Goal: Transaction & Acquisition: Subscribe to service/newsletter

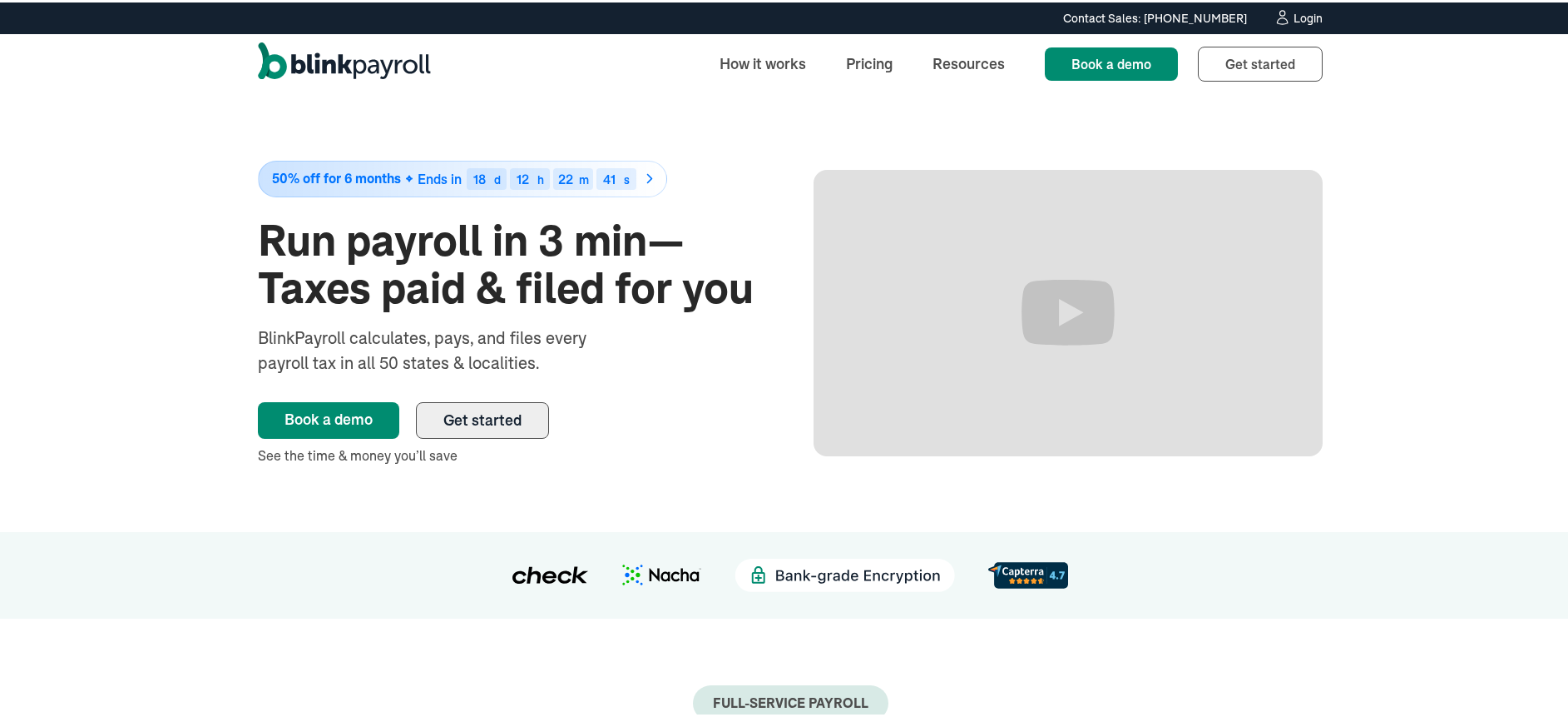
click at [504, 428] on link "Get started" at bounding box center [482, 417] width 133 height 36
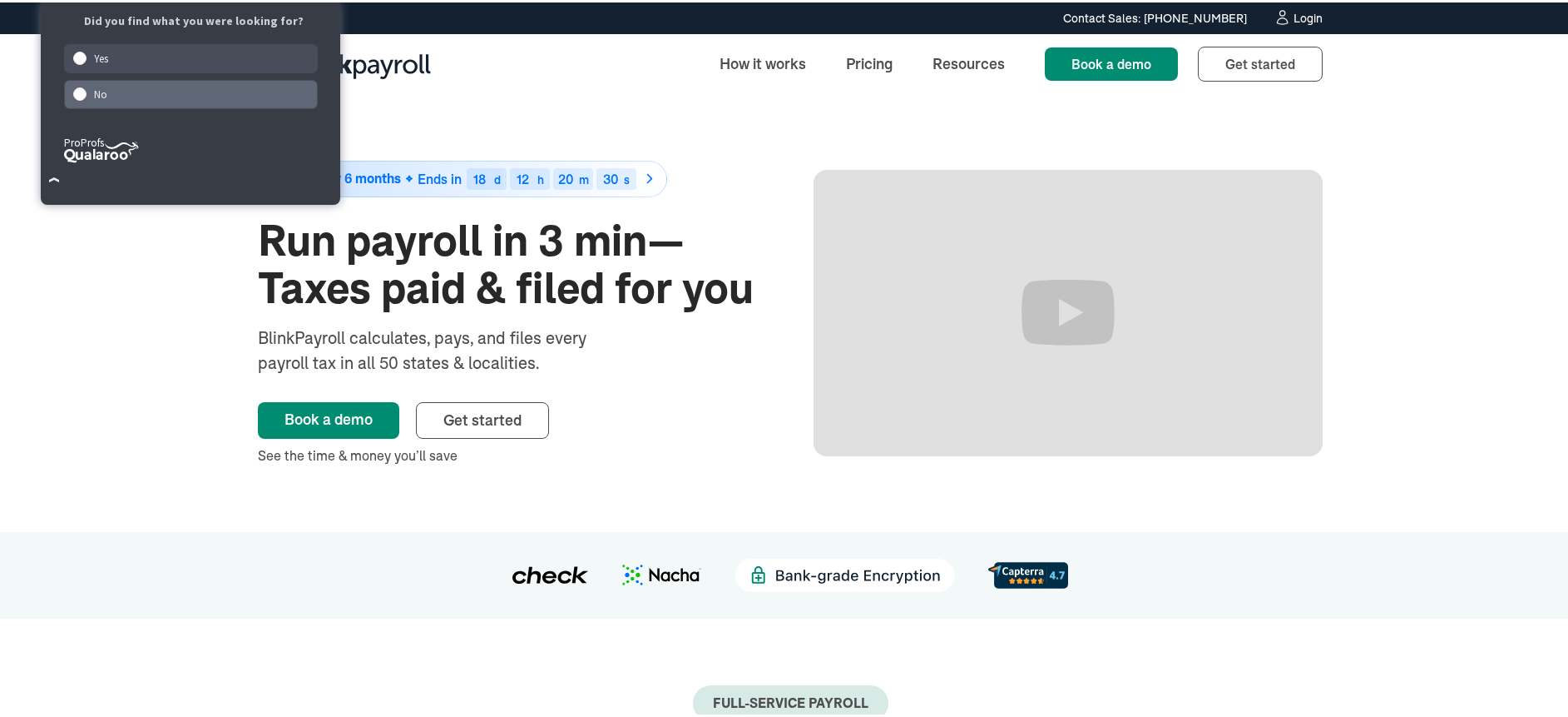
click at [116, 89] on div "No" at bounding box center [191, 92] width 255 height 29
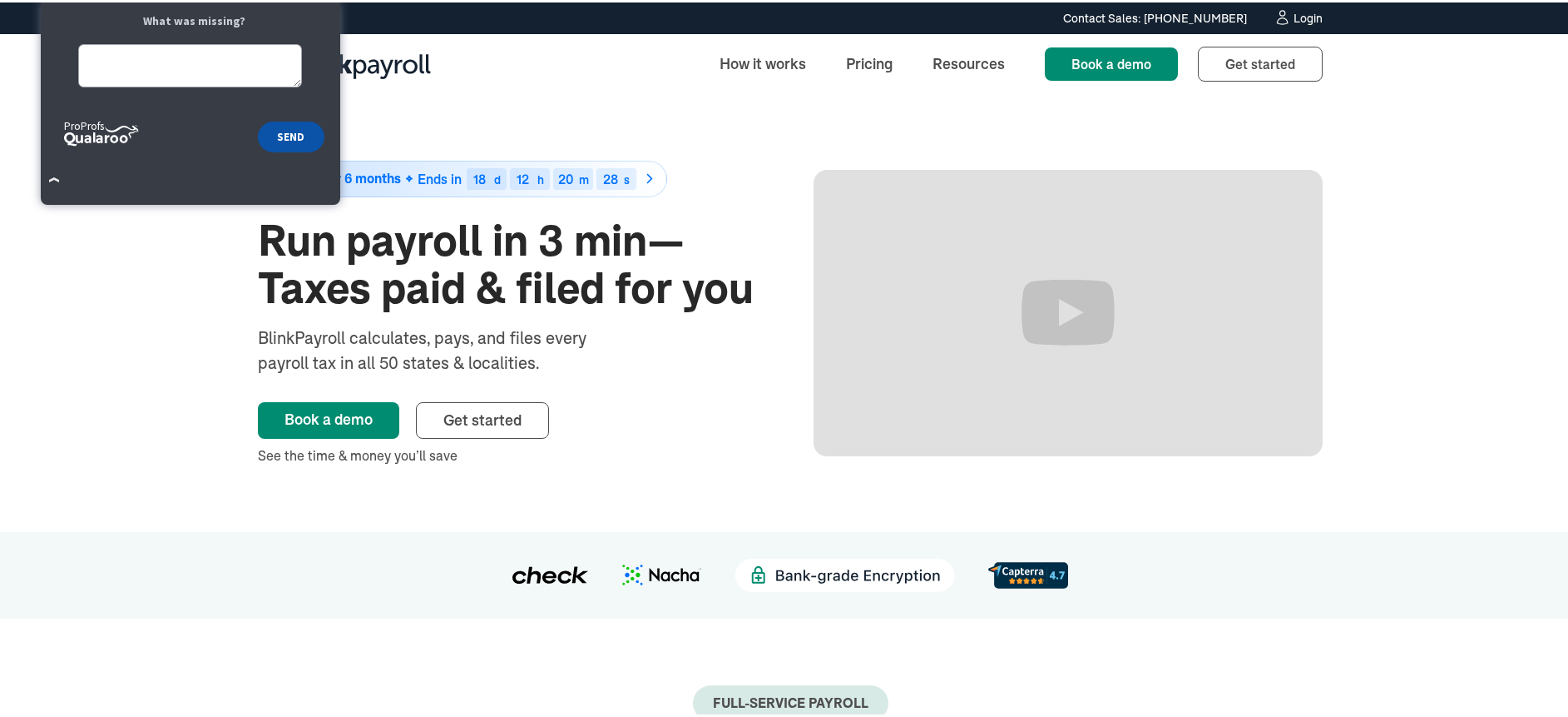
click at [288, 144] on button "SEND" at bounding box center [290, 135] width 65 height 31
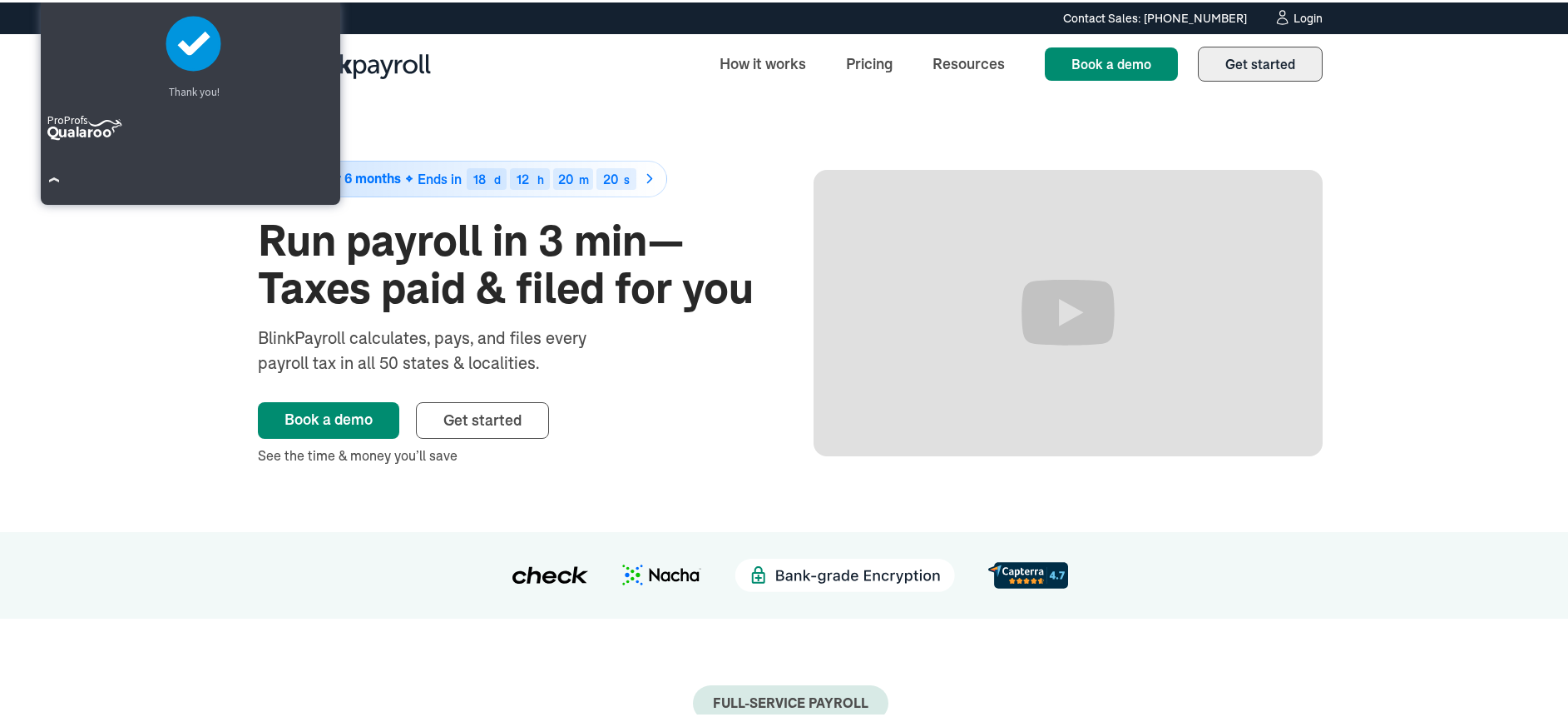
click at [1235, 70] on link "Get started Sign up" at bounding box center [1260, 62] width 125 height 35
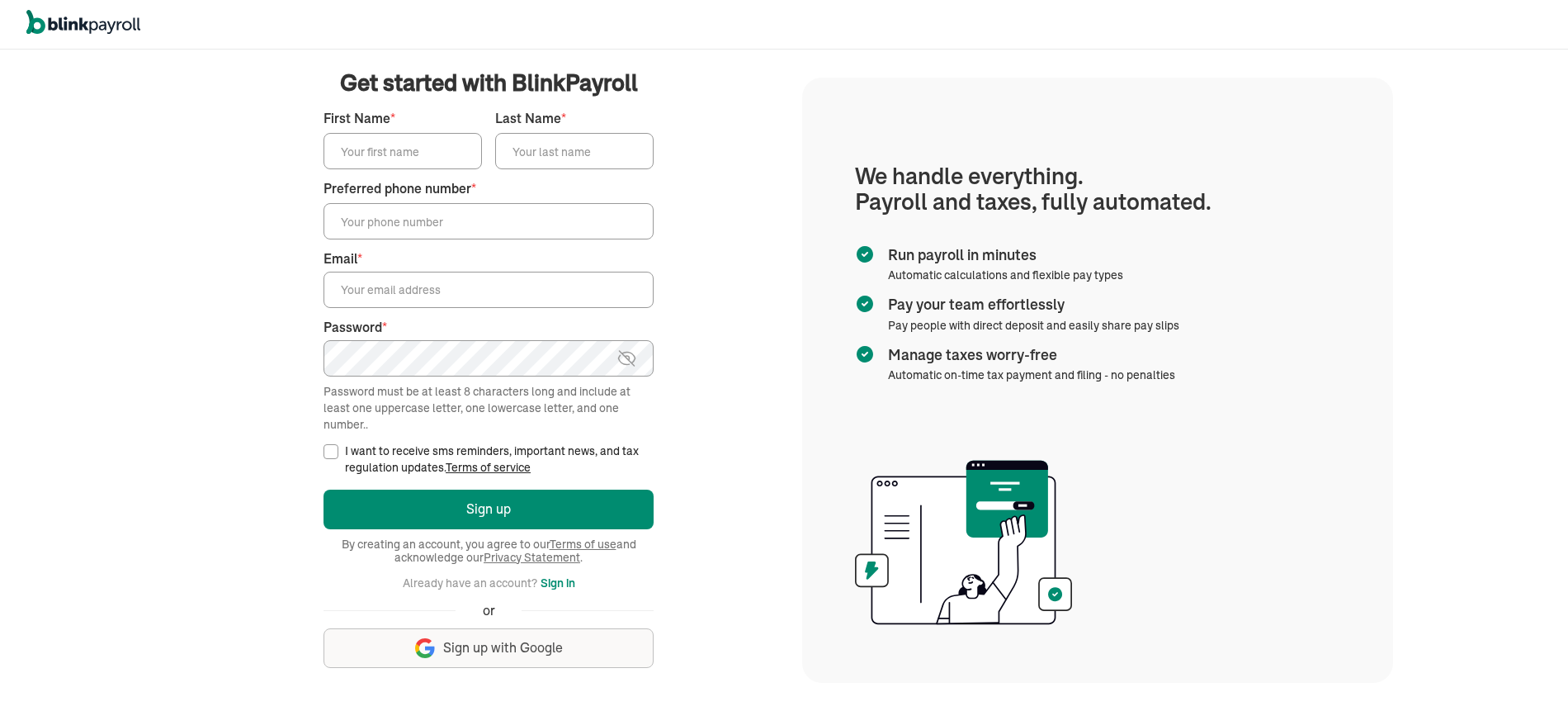
click at [565, 584] on button "Sign in" at bounding box center [558, 582] width 35 height 19
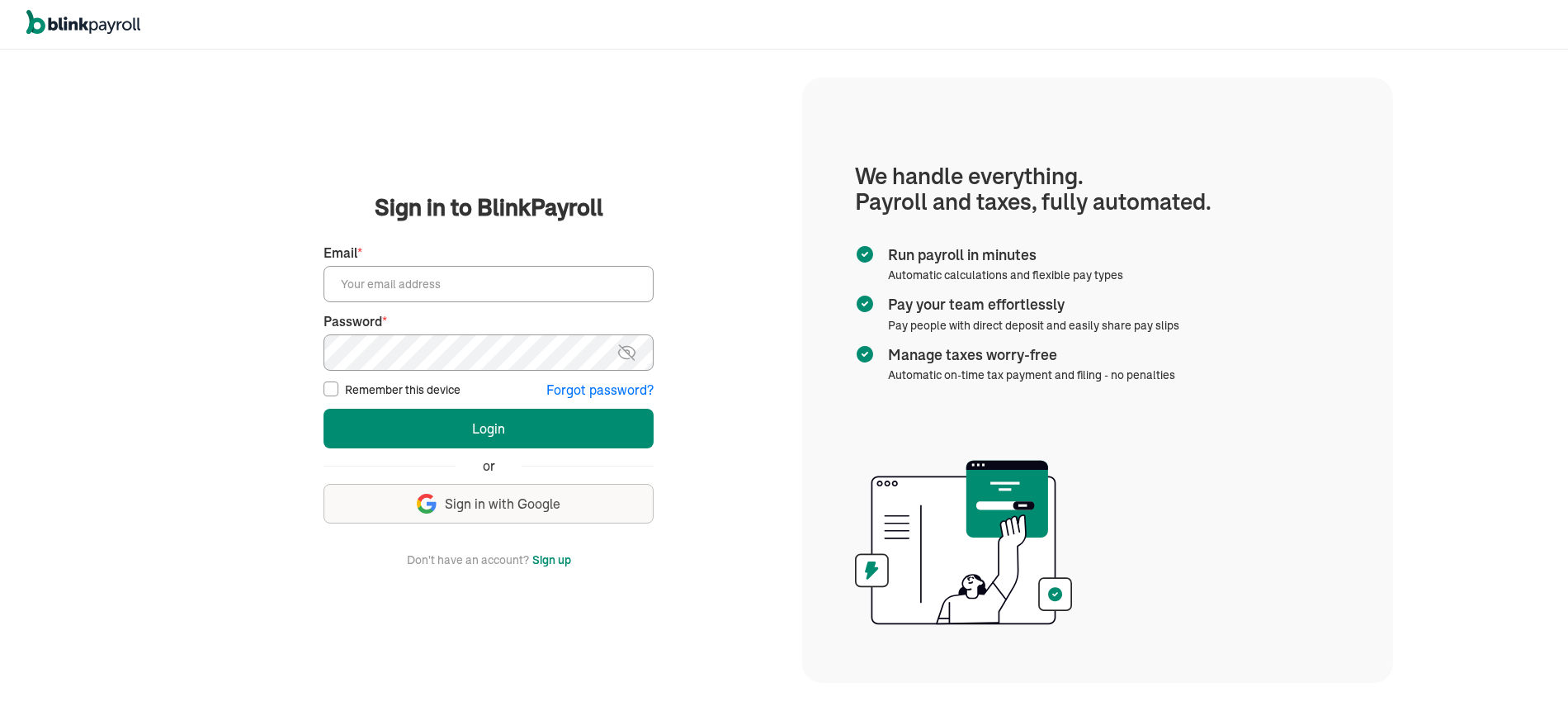
click at [488, 281] on input "Email *" at bounding box center [488, 283] width 330 height 36
type input "[EMAIL_ADDRESS][DOMAIN_NAME]"
click at [594, 392] on button "Forgot password?" at bounding box center [600, 390] width 108 height 19
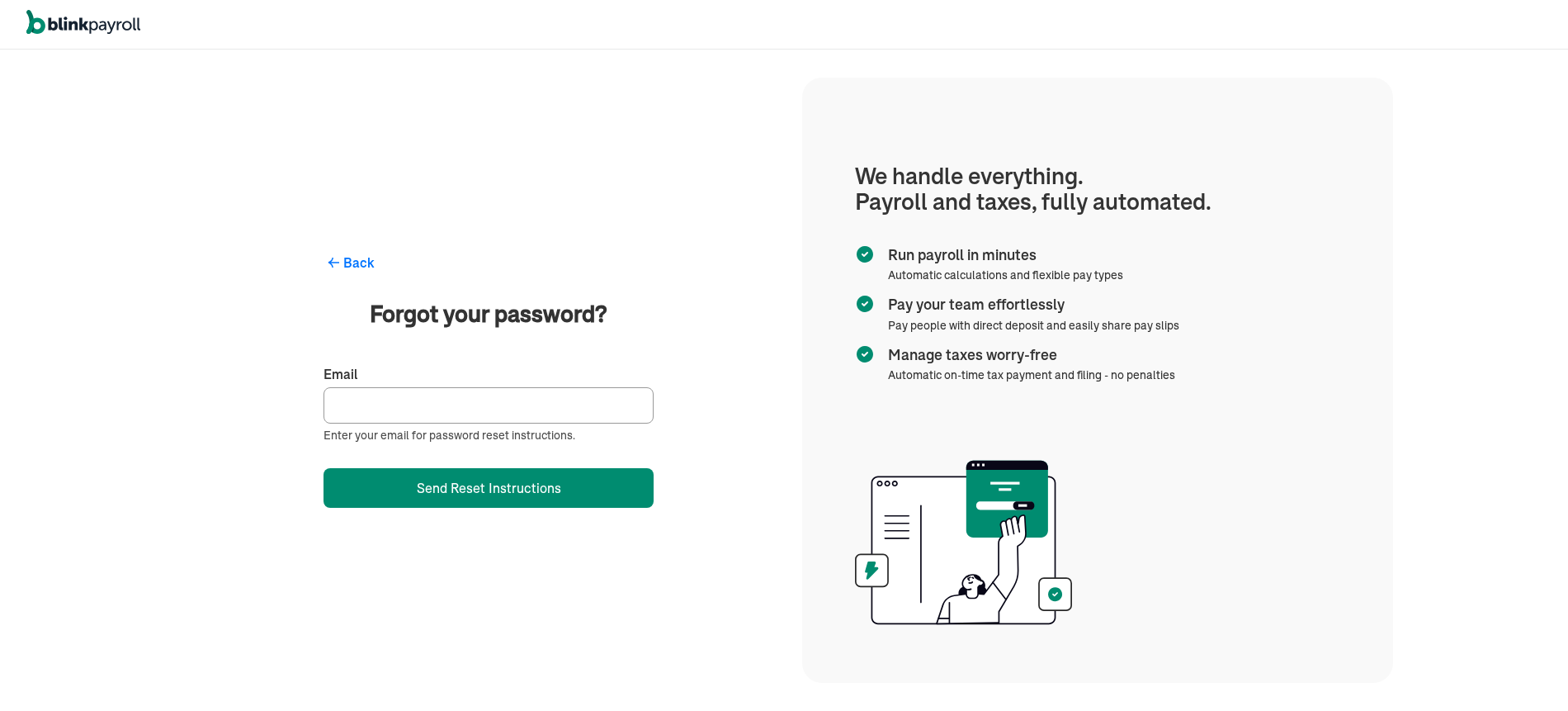
click at [534, 411] on input "Email" at bounding box center [488, 405] width 330 height 36
type input "[EMAIL_ADDRESS][DOMAIN_NAME]"
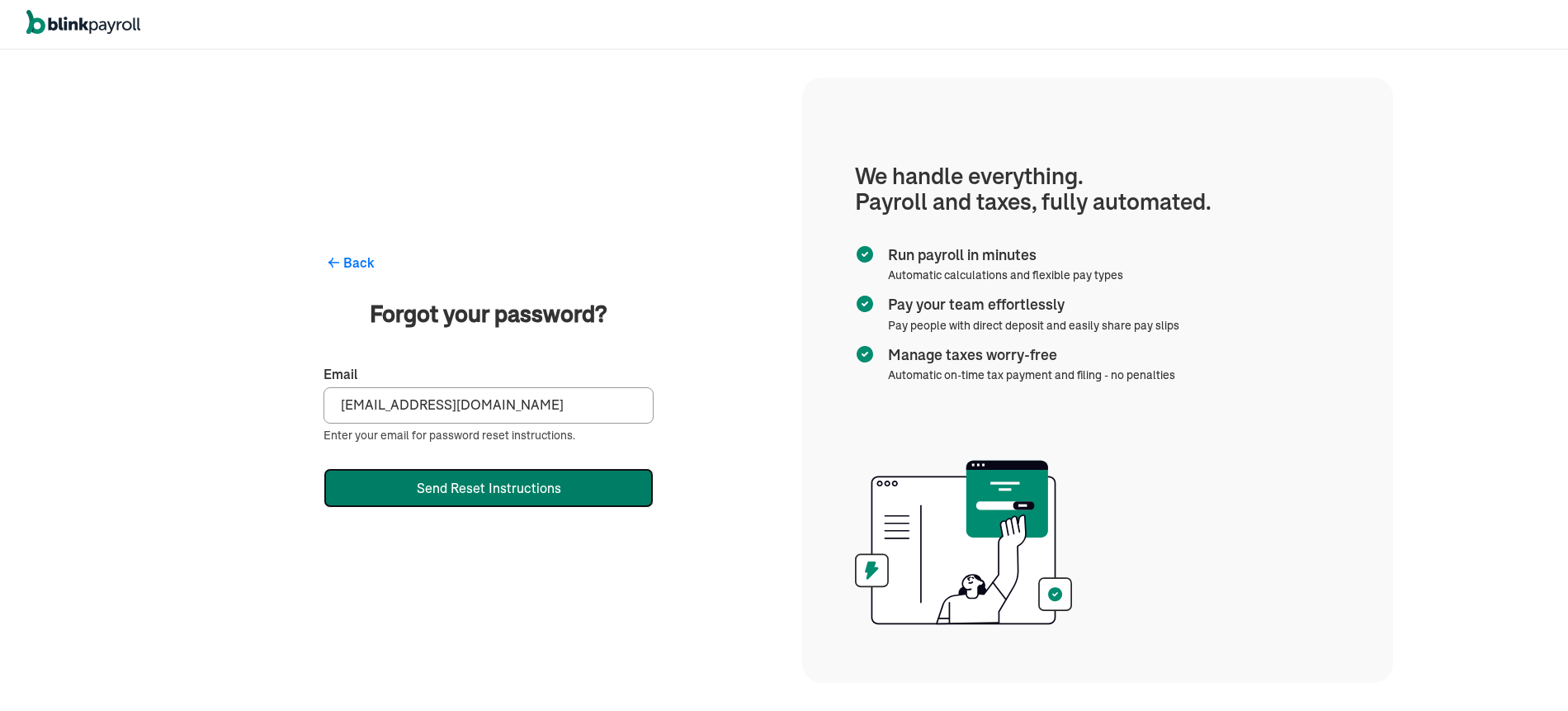
click at [500, 500] on button "Send Reset Instructions" at bounding box center [488, 487] width 330 height 40
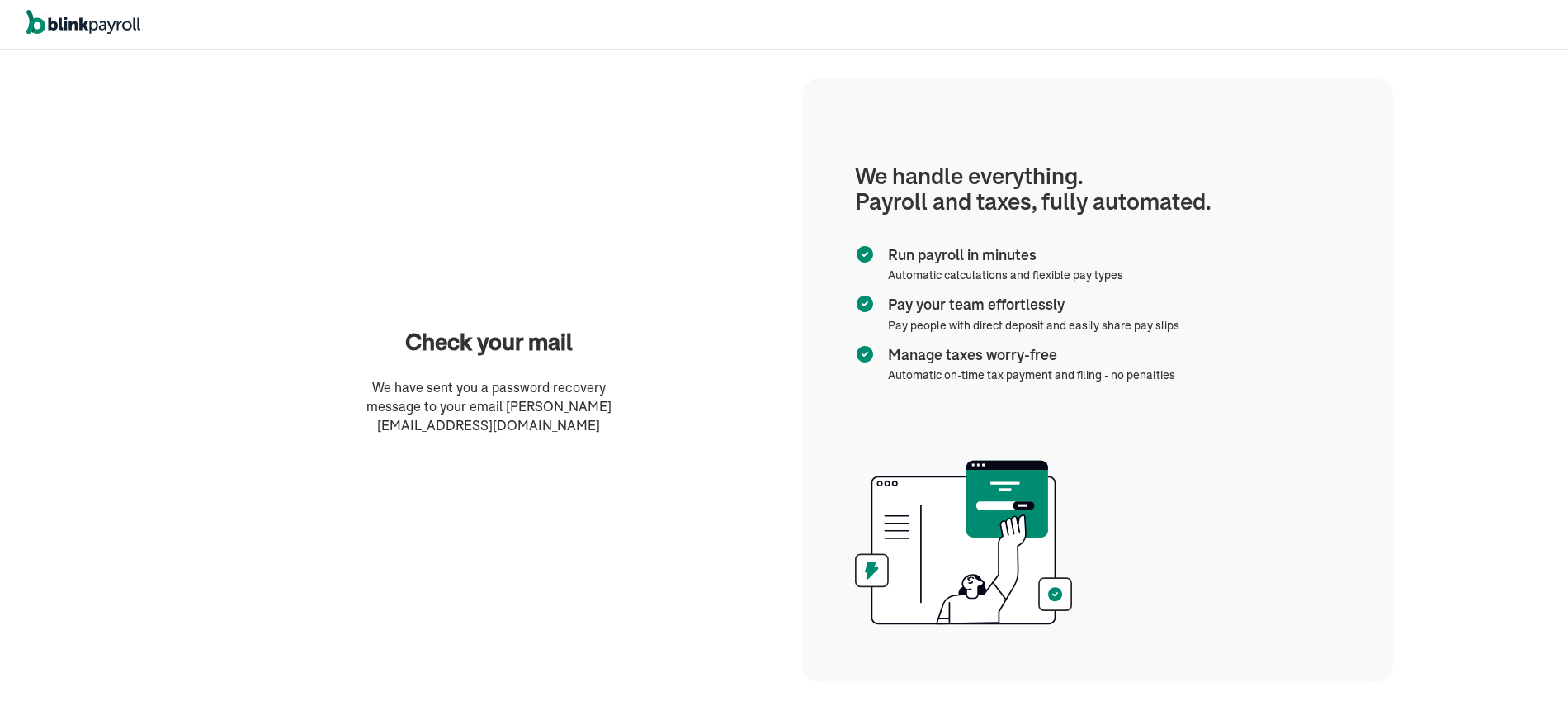
click at [869, 304] on img at bounding box center [865, 303] width 19 height 19
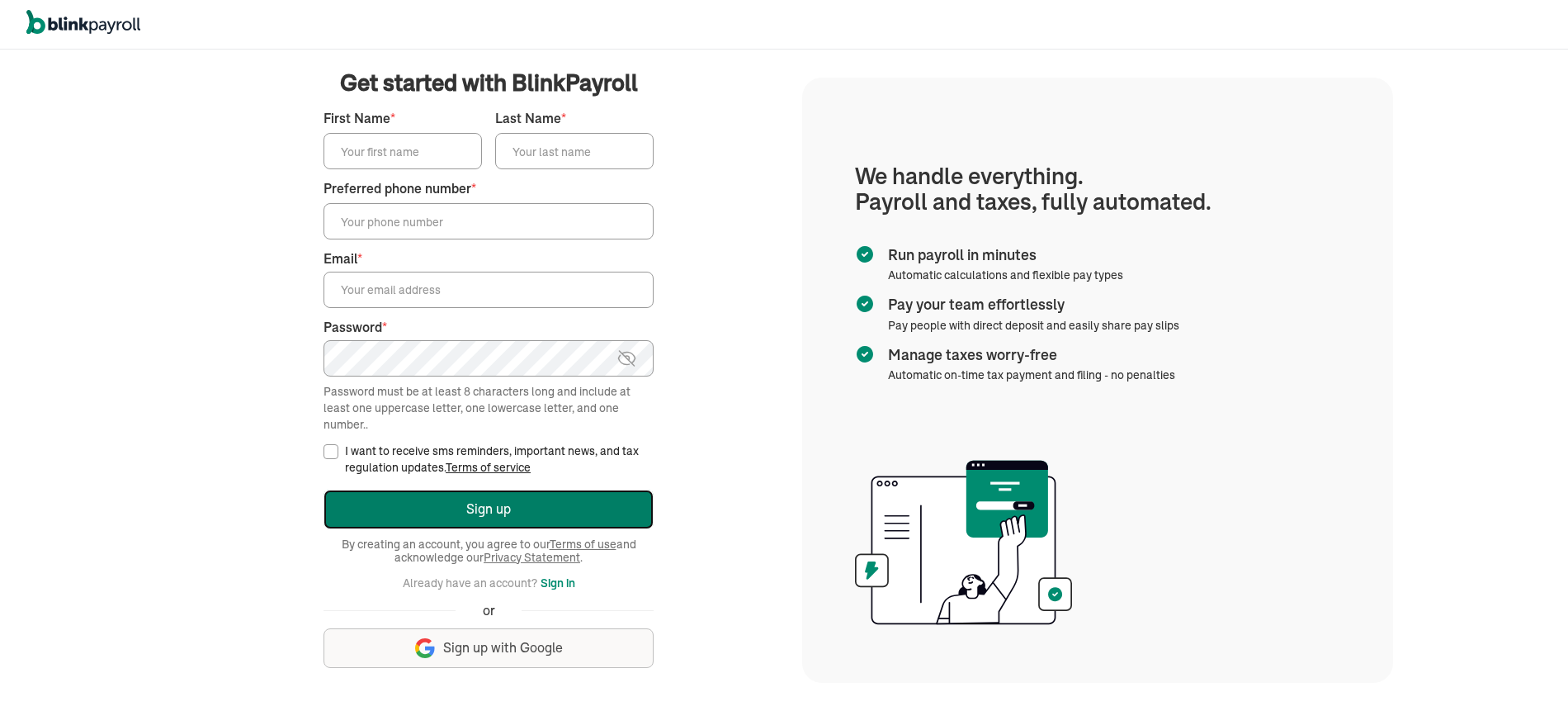
click at [478, 511] on button "Sign up" at bounding box center [488, 509] width 330 height 40
